Goal: Transaction & Acquisition: Purchase product/service

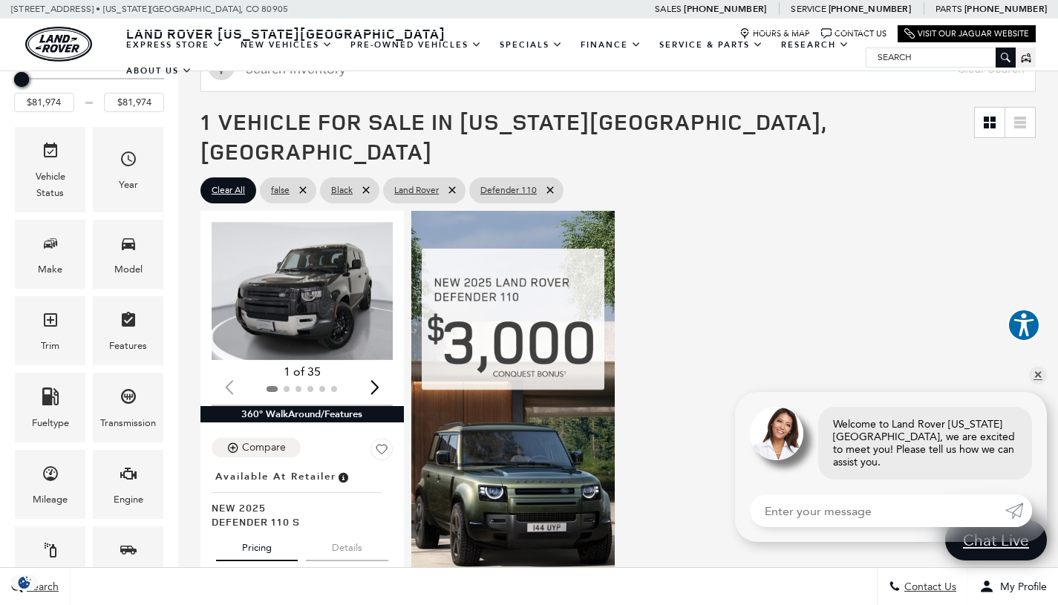
scroll to position [206, 0]
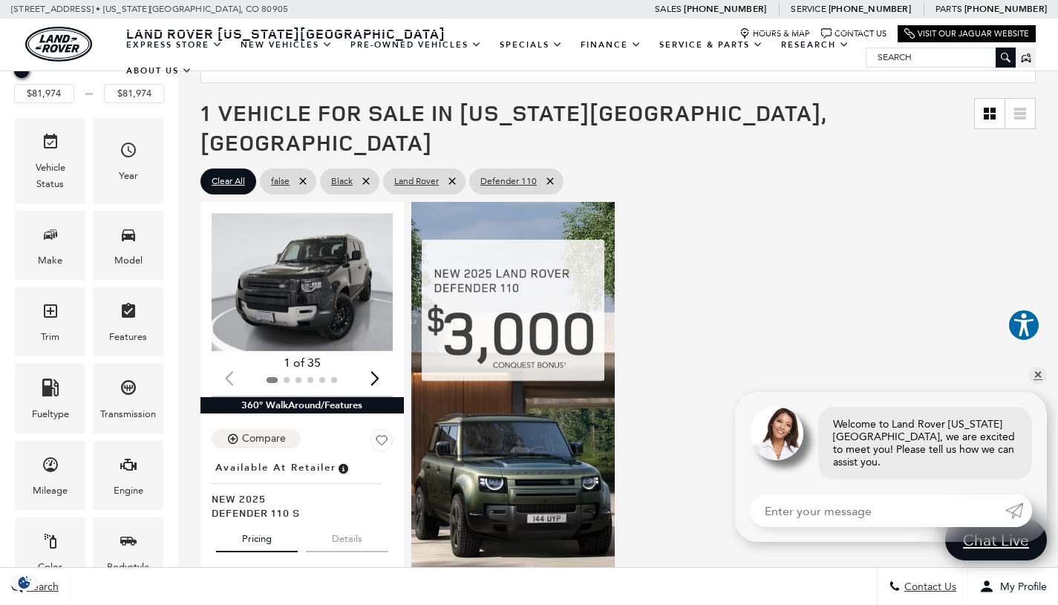
click at [310, 244] on img "1 / 2" at bounding box center [304, 282] width 184 height 138
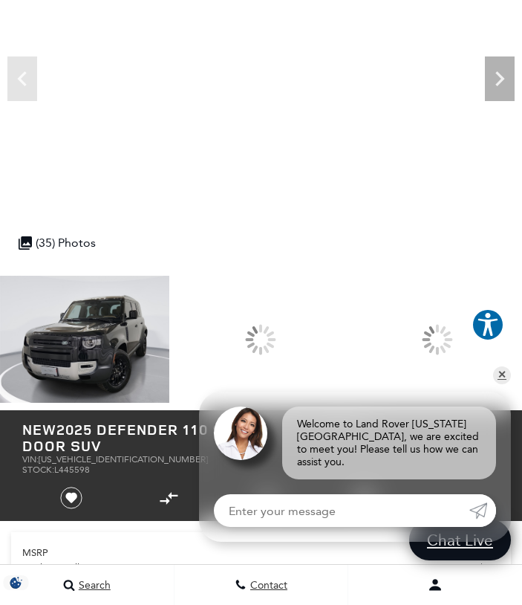
scroll to position [200, 0]
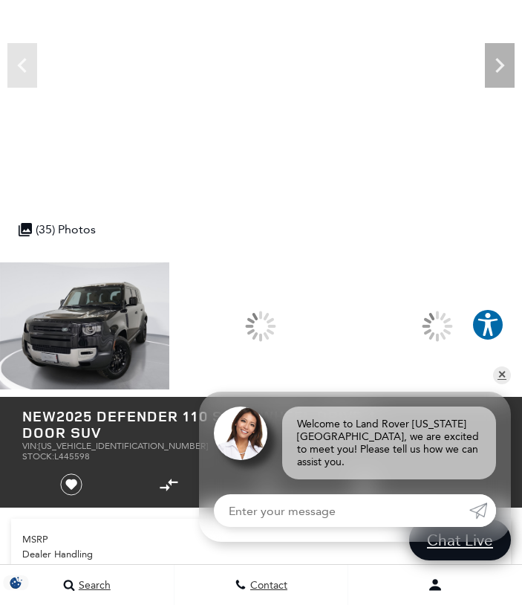
click at [124, 348] on img at bounding box center [84, 325] width 169 height 127
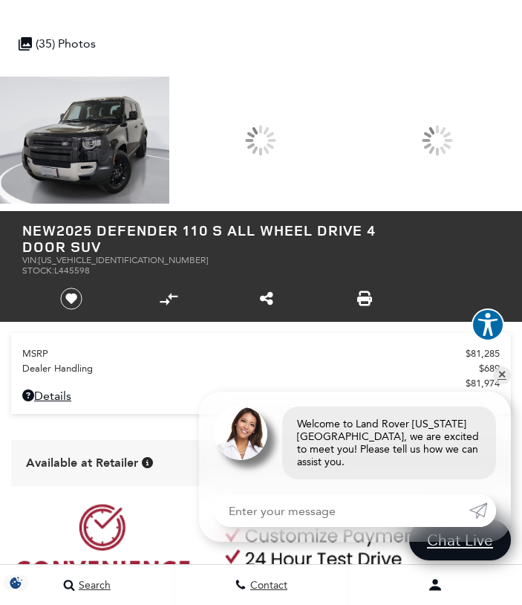
scroll to position [386, 0]
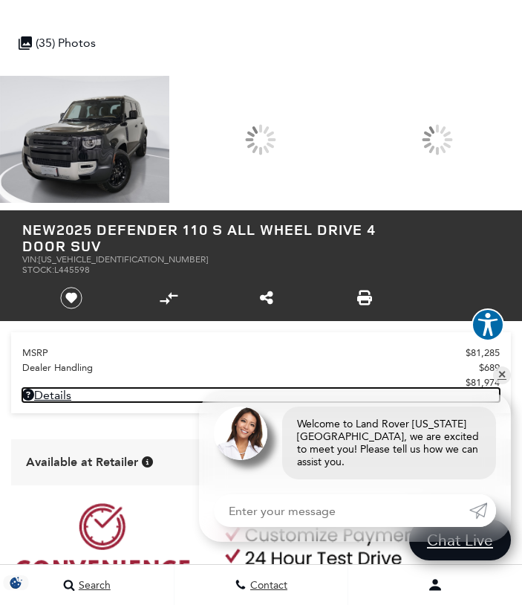
click at [55, 397] on link "Details - about pricing for: New 2025 Defender 110 S All Wheel Drive 4 Door SUV" at bounding box center [261, 395] width 478 height 14
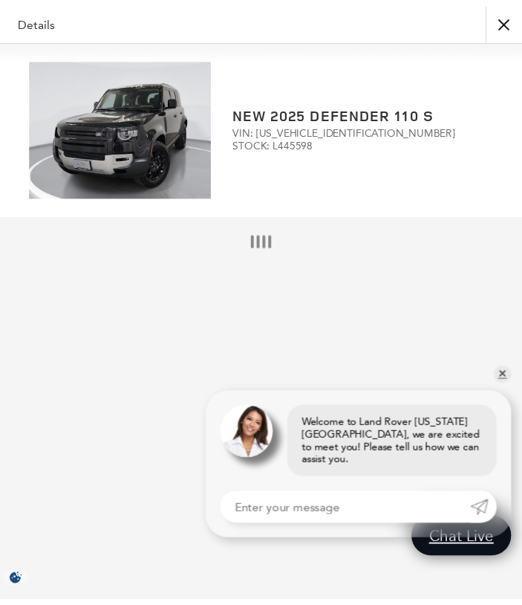
scroll to position [333, 0]
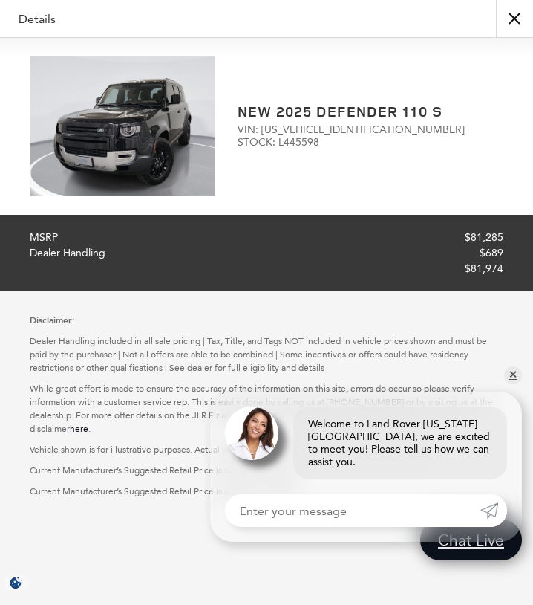
click at [267, 118] on h2 "New 2025 Defender 110 S" at bounding box center [371, 111] width 266 height 16
click at [519, 15] on button "close" at bounding box center [514, 18] width 37 height 37
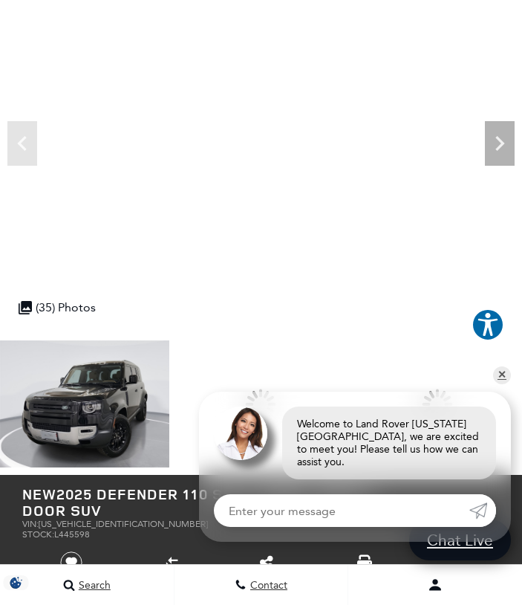
scroll to position [0, 0]
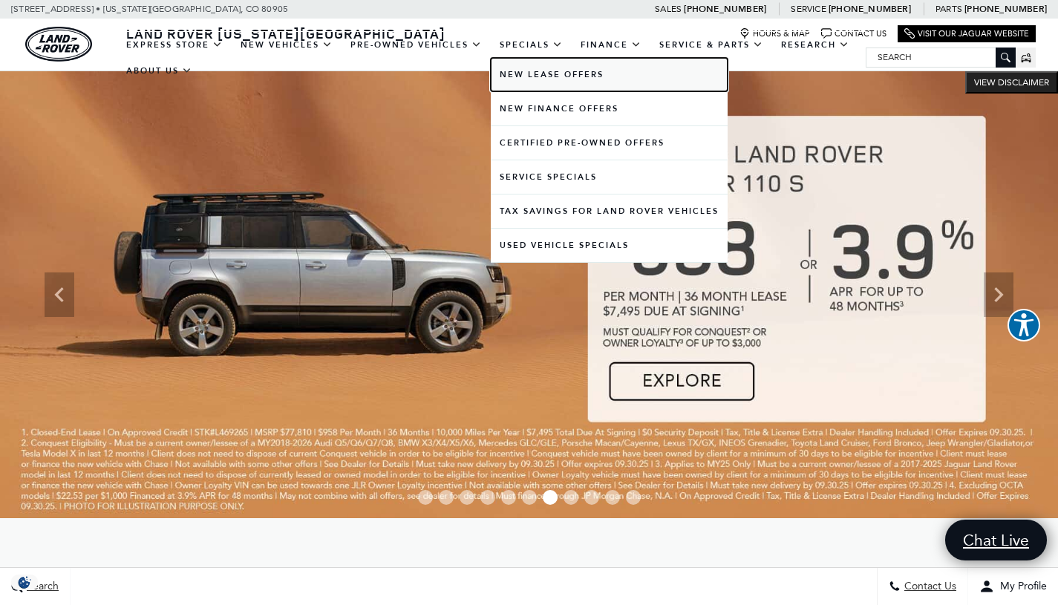
click at [530, 71] on link "New Lease Offers" at bounding box center [609, 74] width 237 height 33
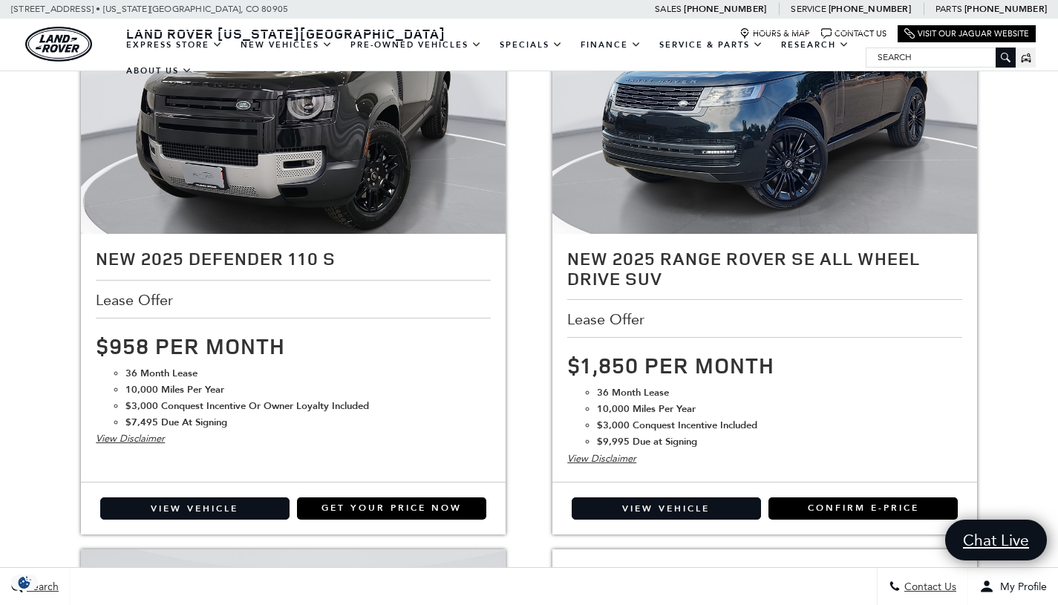
scroll to position [1590, 0]
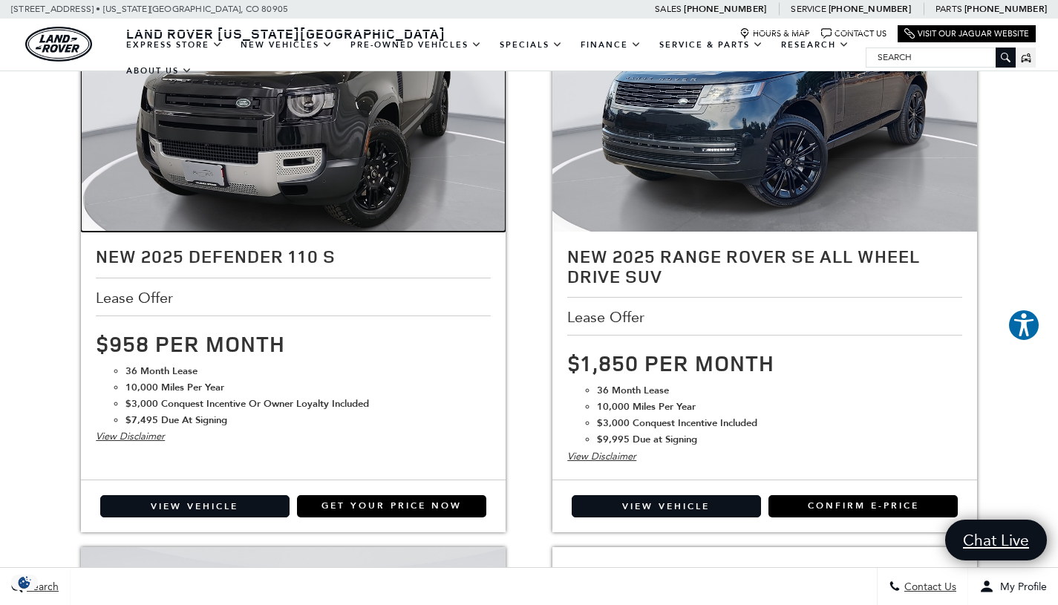
click at [327, 180] on img at bounding box center [293, 94] width 425 height 319
click at [280, 192] on img at bounding box center [293, 94] width 425 height 319
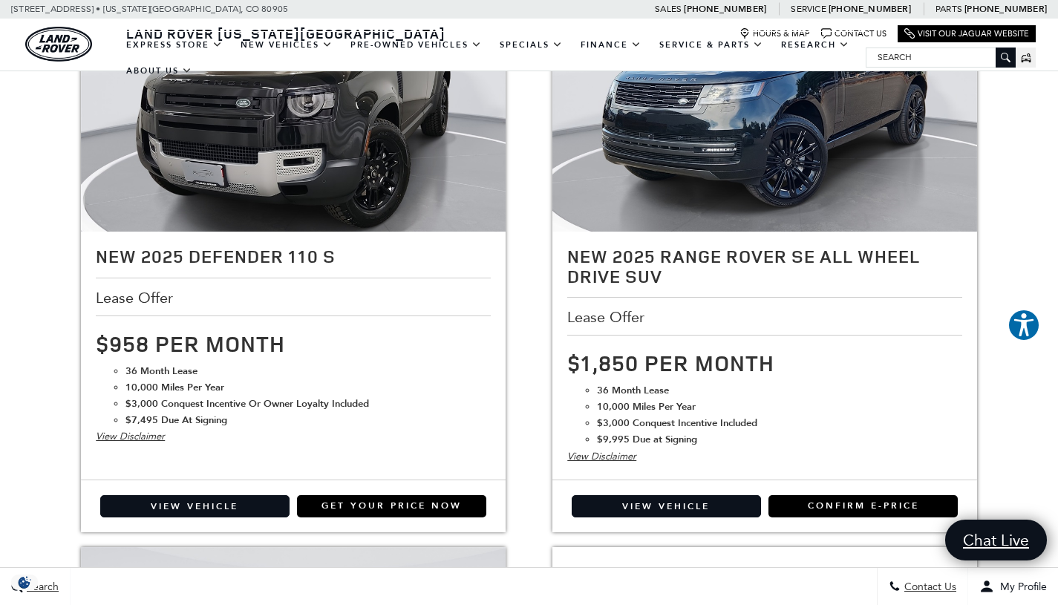
click at [139, 439] on div "View Disclaimer" at bounding box center [293, 437] width 395 height 16
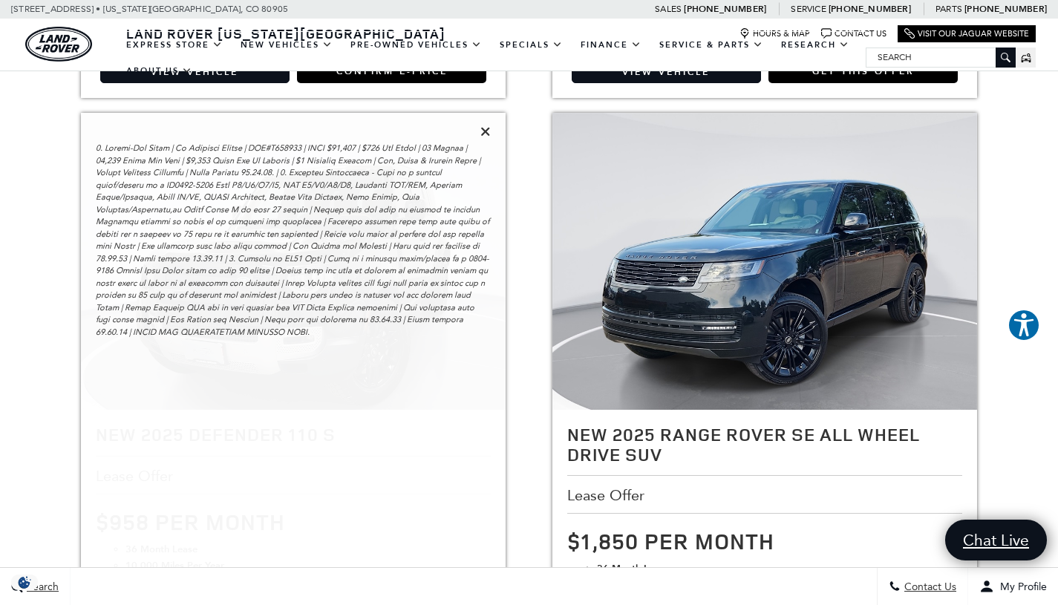
scroll to position [1408, 0]
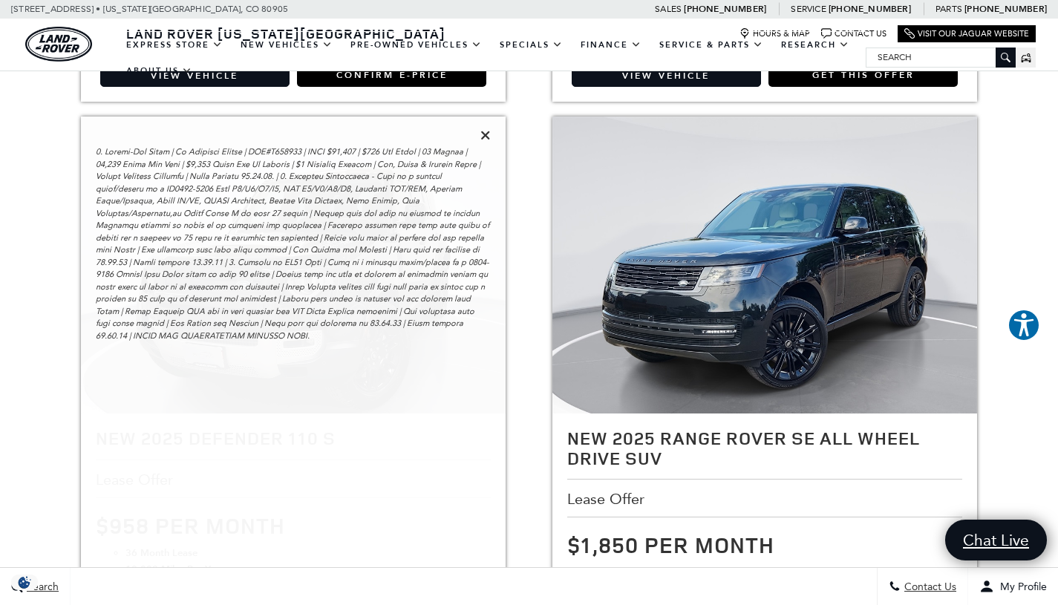
click at [485, 132] on icon at bounding box center [485, 134] width 10 height 13
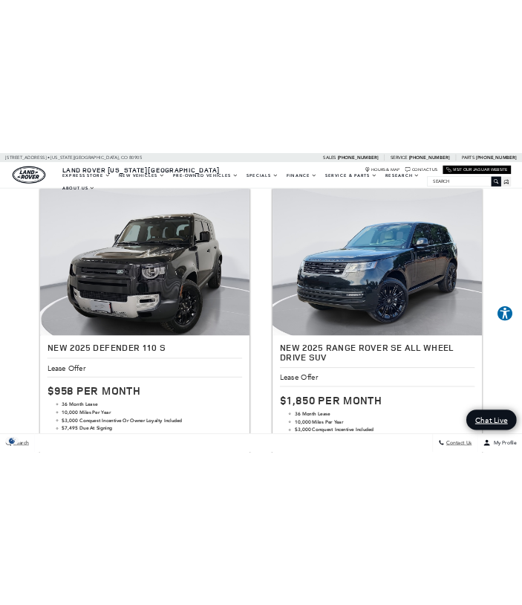
scroll to position [1515, 0]
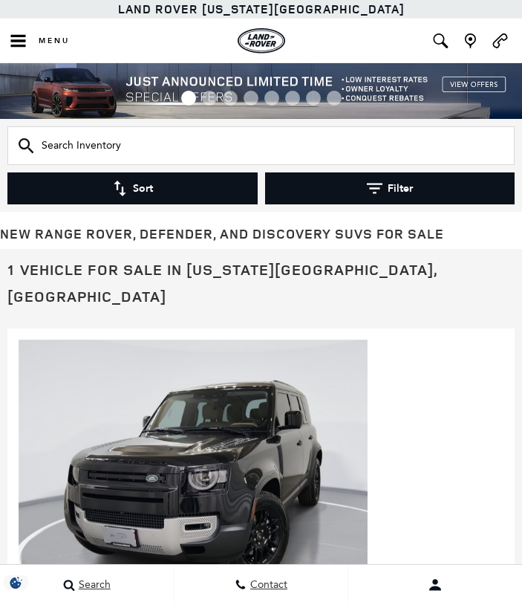
click at [376, 180] on icon "button" at bounding box center [375, 188] width 16 height 16
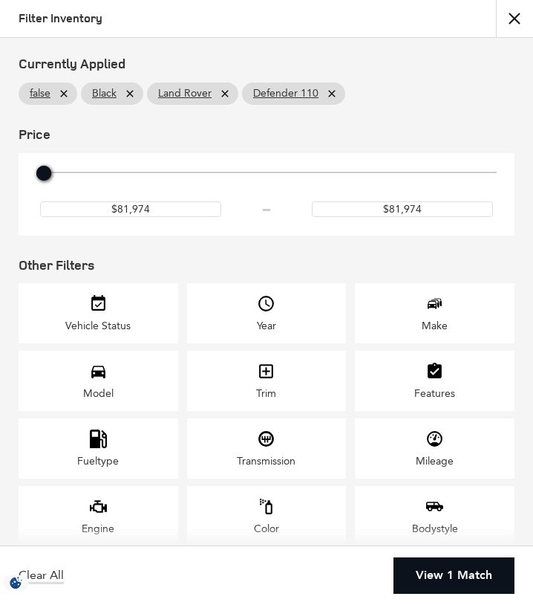
scroll to position [236, 0]
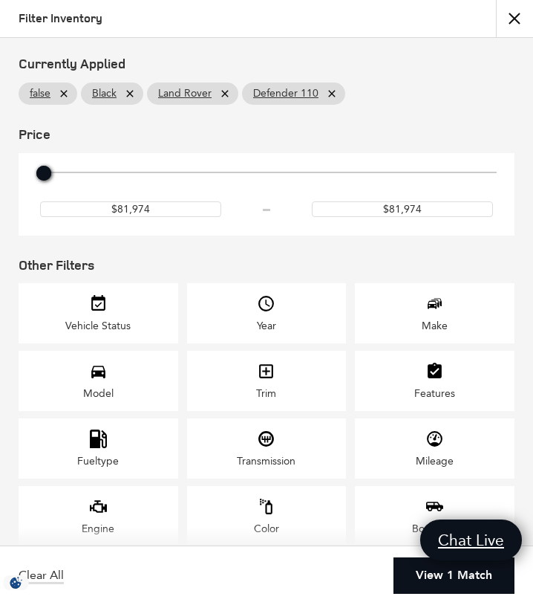
click at [220, 88] on icon at bounding box center [225, 94] width 12 height 12
click at [240, 92] on icon at bounding box center [237, 94] width 12 height 12
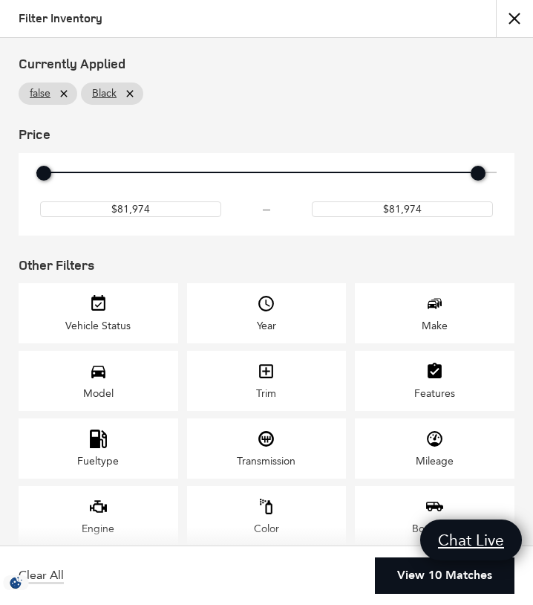
type input "$58,149"
type input "$148,214"
click at [62, 88] on icon at bounding box center [64, 94] width 12 height 12
click at [426, 308] on icon "Make" at bounding box center [435, 303] width 19 height 19
